Goal: Book appointment/travel/reservation

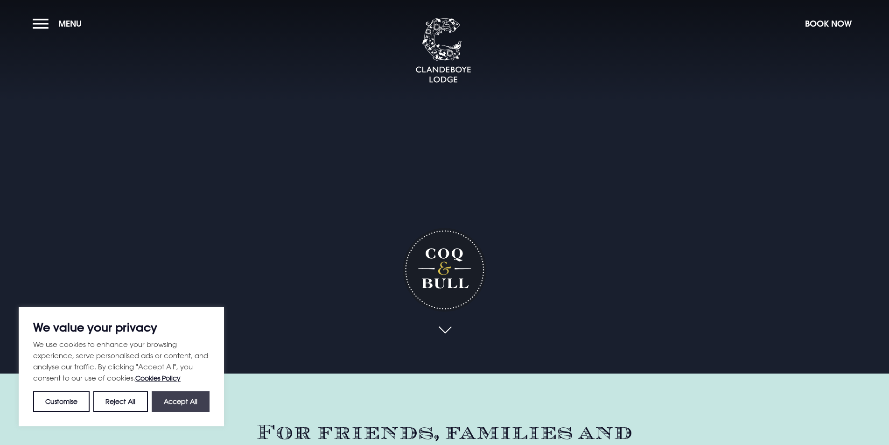
click at [196, 405] on button "Accept All" at bounding box center [181, 401] width 58 height 21
checkbox input "true"
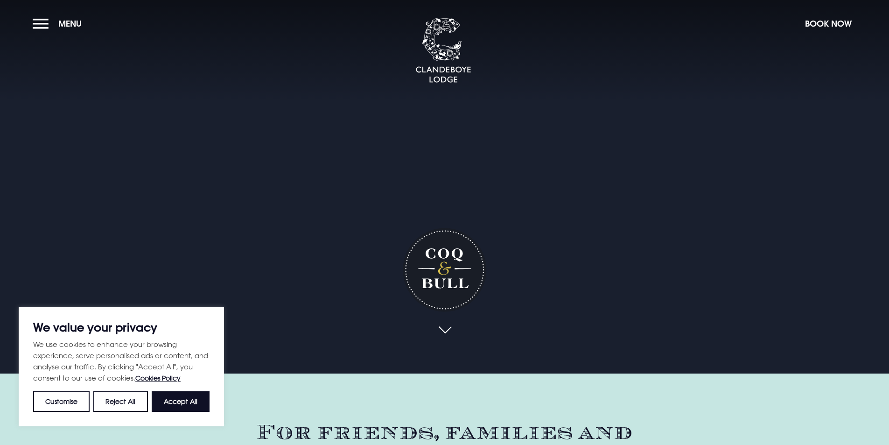
checkbox input "true"
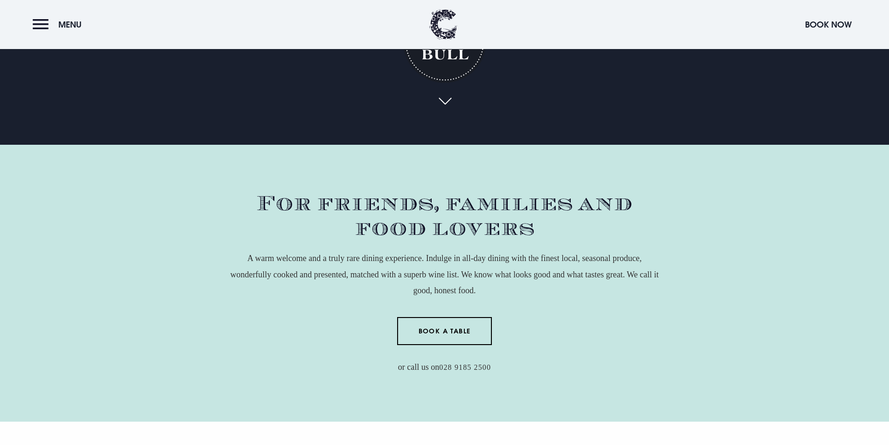
scroll to position [233, 0]
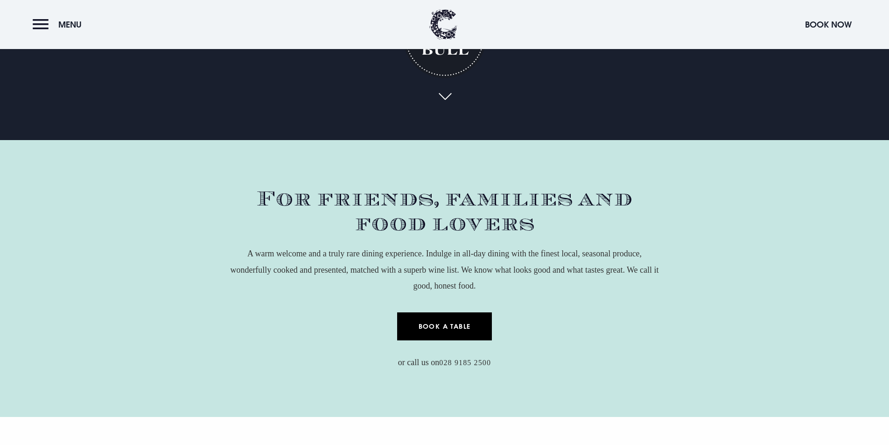
click at [465, 331] on link "Book a Table" at bounding box center [444, 326] width 95 height 28
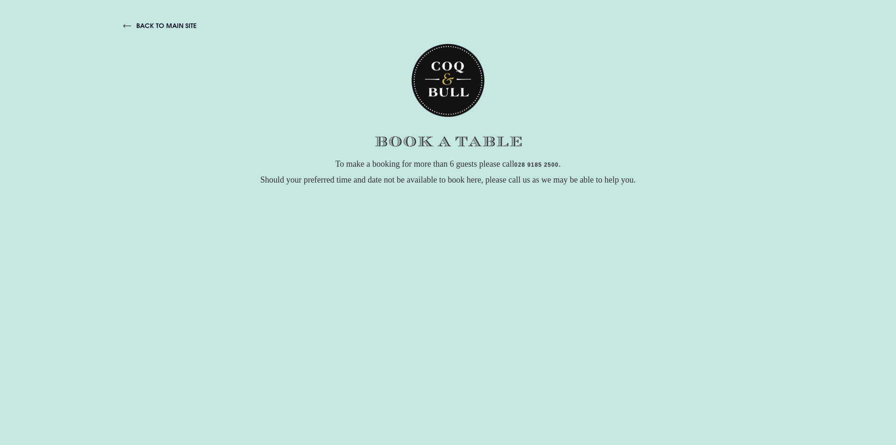
click at [172, 24] on link "back to main site" at bounding box center [159, 25] width 73 height 8
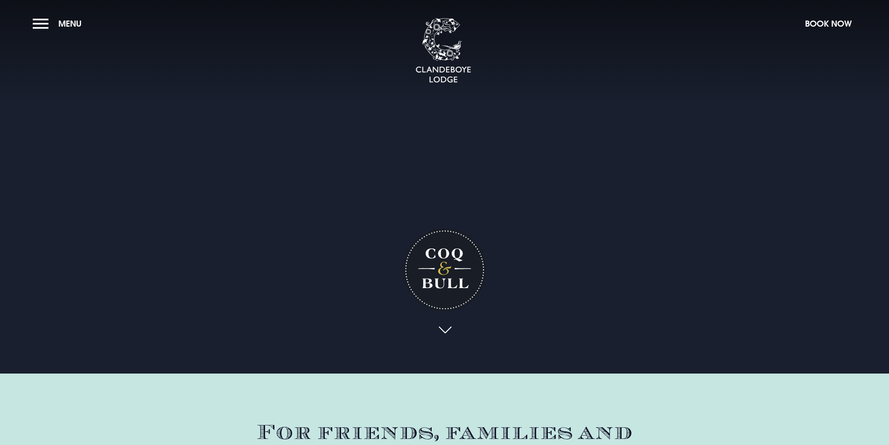
click at [447, 269] on h1 "Coq & Bull" at bounding box center [445, 270] width 84 height 84
click at [443, 328] on link at bounding box center [444, 332] width 21 height 21
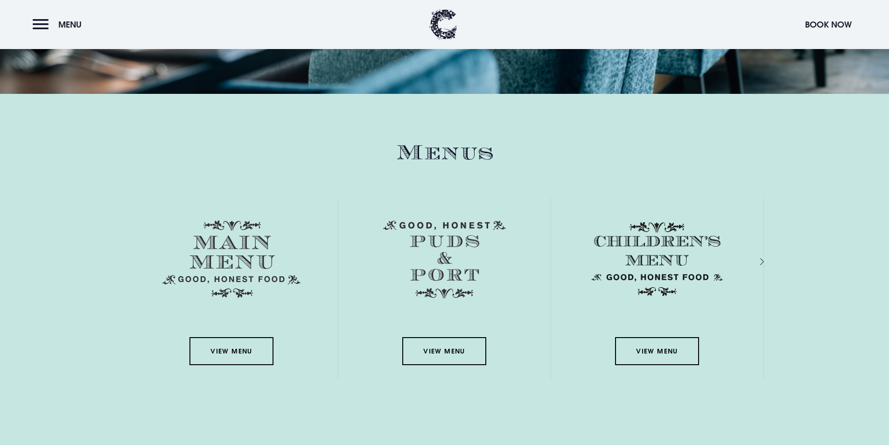
scroll to position [1285, 0]
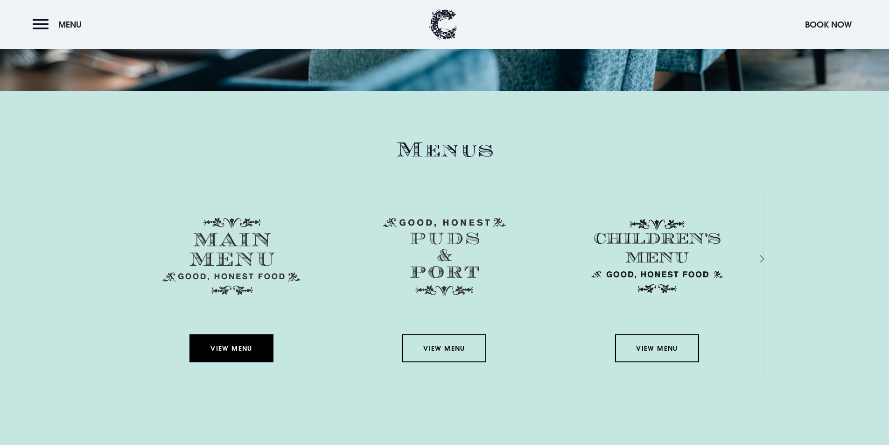
click at [207, 354] on link "View Menu" at bounding box center [232, 348] width 84 height 28
